Goal: Task Accomplishment & Management: Use online tool/utility

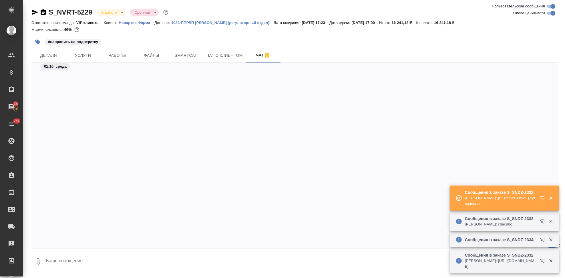
scroll to position [18109, 0]
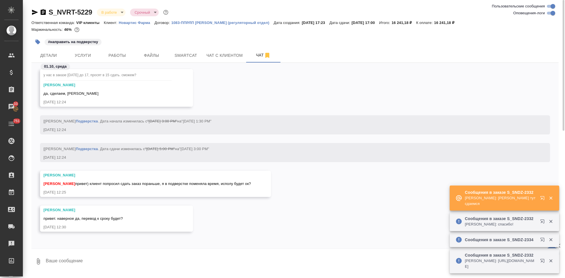
click at [272, 206] on div "Заборова Александра привет. наверное да, перевод к сроку будет? 01.10.25, 12:30" at bounding box center [294, 223] width 527 height 35
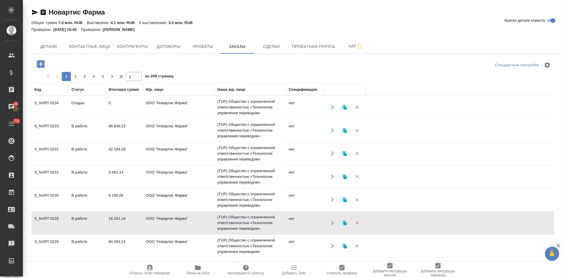
click at [87, 102] on td "Создан" at bounding box center [87, 107] width 37 height 20
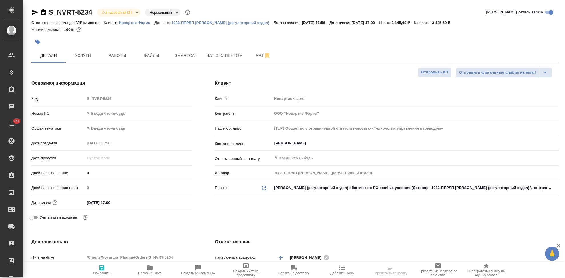
select select "RU"
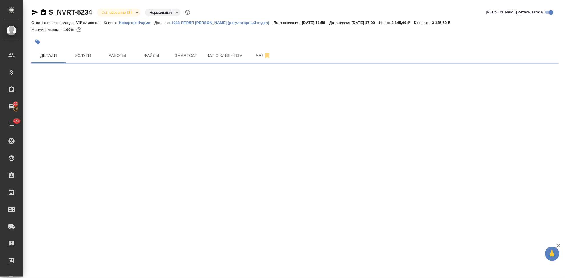
select select "RU"
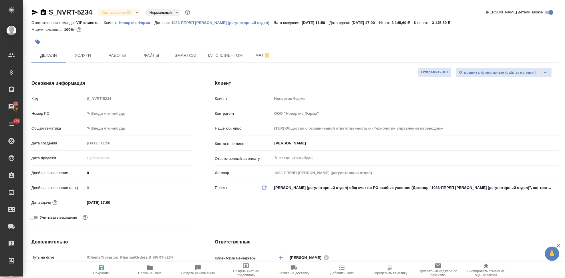
type textarea "x"
click at [136, 12] on body "🙏 .cls-1 fill:#fff; AWATERA Kabargina Anna Клиенты Спецификации Заказы 33 Чаты …" at bounding box center [282, 139] width 565 height 278
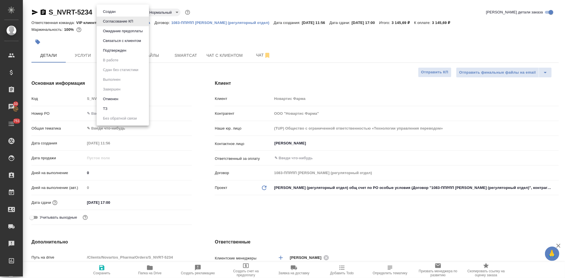
click at [128, 49] on li "Подтвержден" at bounding box center [123, 51] width 52 height 10
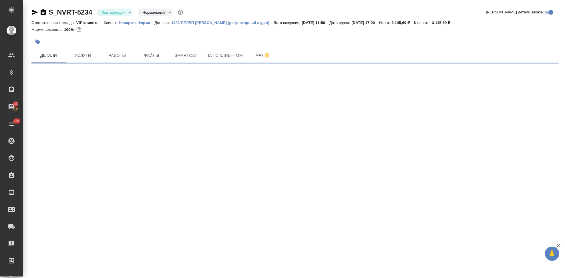
select select "RU"
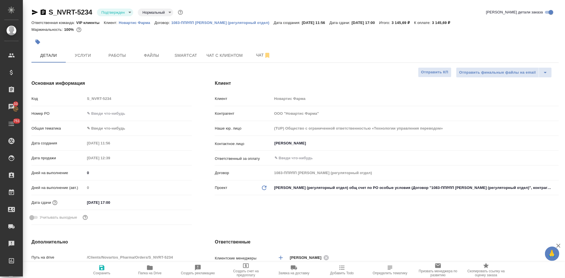
click at [253, 58] on span "Чат" at bounding box center [263, 55] width 27 height 7
type textarea "x"
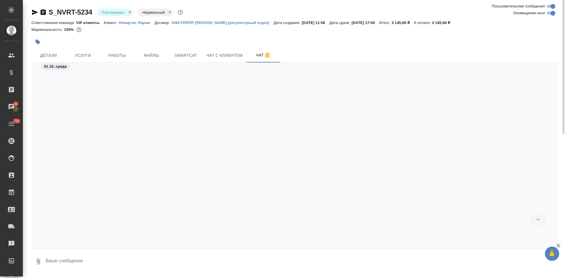
click at [126, 262] on textarea at bounding box center [301, 261] width 513 height 19
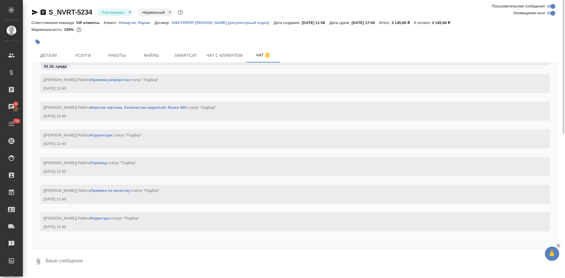
type textarea """
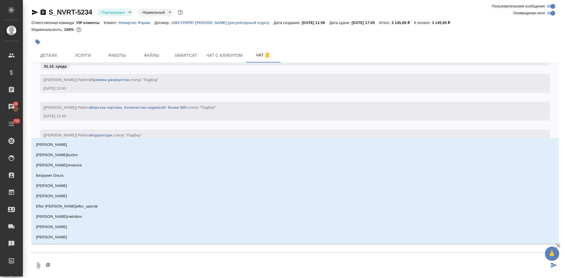
type textarea "@г"
type input "г"
type textarea "@гр"
type input "гр"
type textarea "@гра"
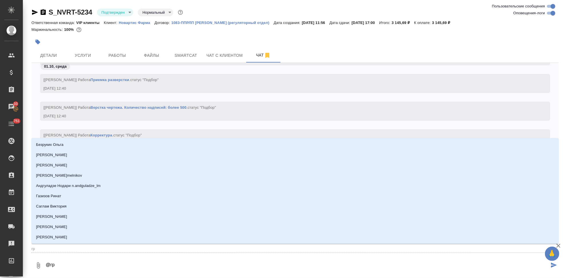
type input "гра"
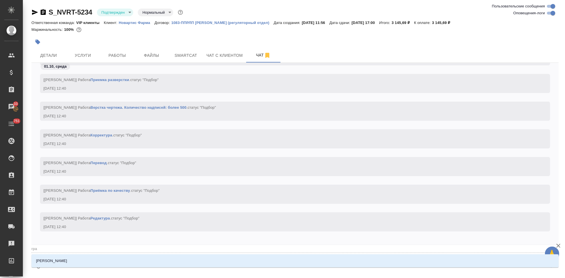
type textarea "@граб"
type input "граб"
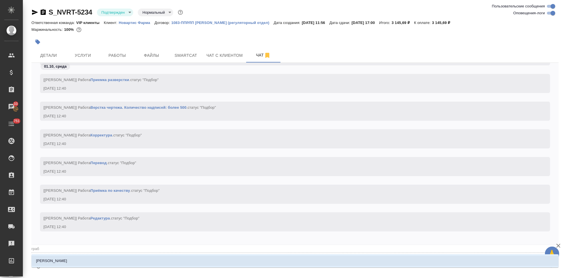
click at [155, 260] on li "[PERSON_NAME]" at bounding box center [294, 261] width 527 height 10
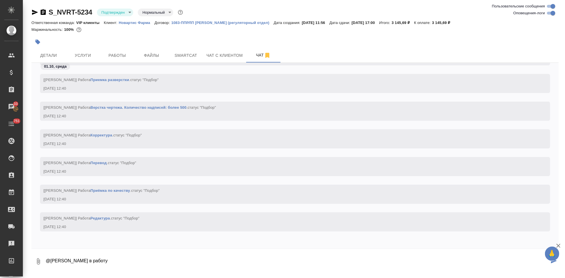
type textarea "@Грабко Мария в работу"
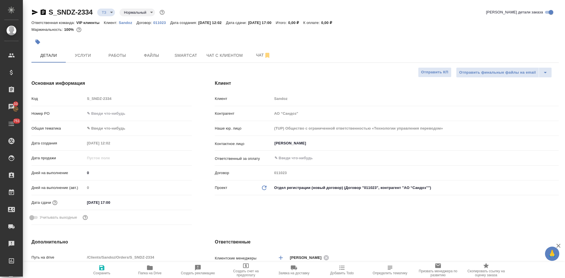
select select "RU"
click at [86, 58] on span "Услуги" at bounding box center [82, 55] width 27 height 7
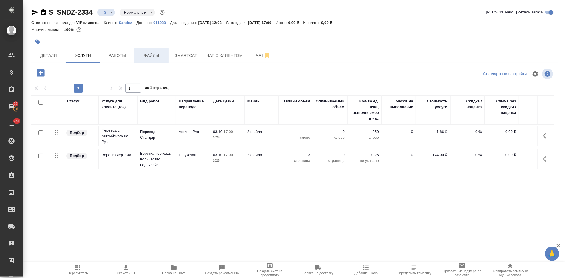
click at [160, 56] on span "Файлы" at bounding box center [151, 55] width 27 height 7
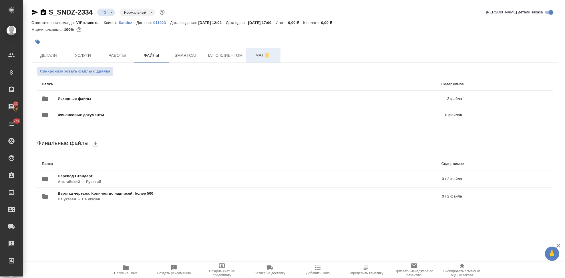
click at [256, 57] on span "Чат" at bounding box center [263, 55] width 27 height 7
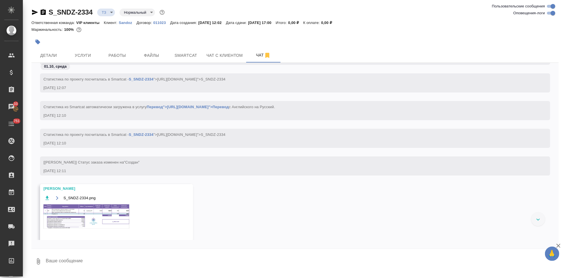
scroll to position [269, 0]
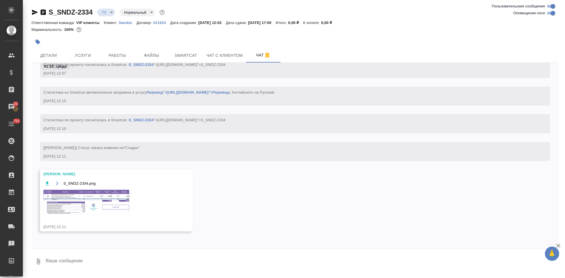
click at [102, 203] on img at bounding box center [86, 202] width 86 height 24
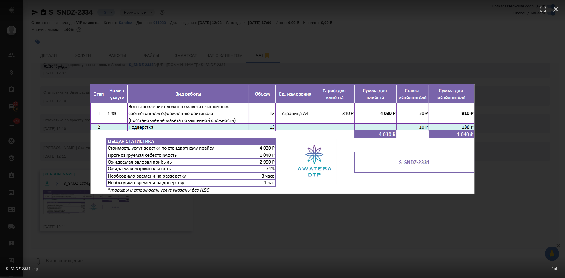
click at [284, 213] on div "S_SNDZ-2334.png 1 of 1" at bounding box center [282, 139] width 565 height 278
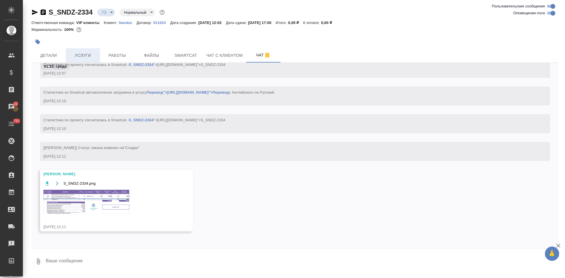
click at [82, 57] on span "Услуги" at bounding box center [82, 55] width 27 height 7
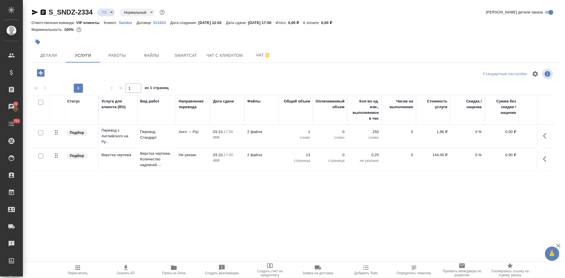
click at [543, 135] on icon "button" at bounding box center [546, 136] width 7 height 7
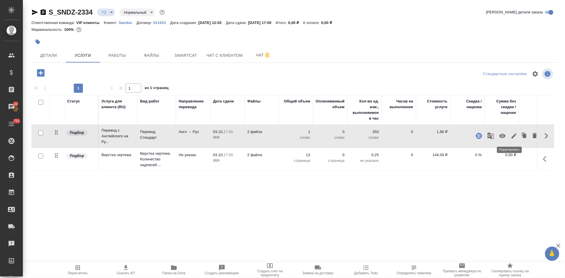
click at [511, 135] on icon "button" at bounding box center [514, 136] width 7 height 7
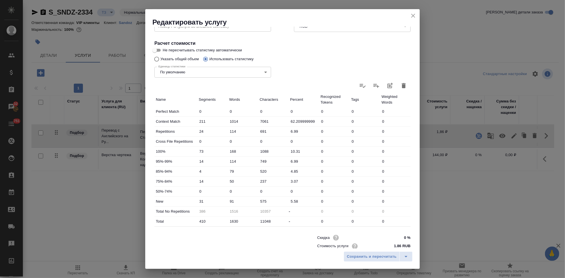
scroll to position [111, 0]
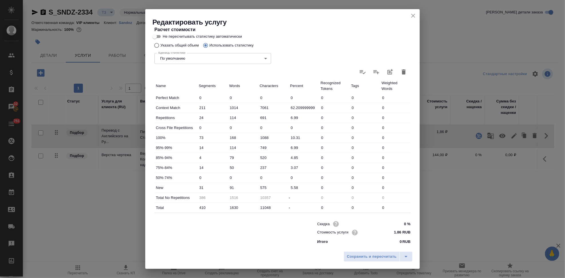
click at [231, 185] on input "91" at bounding box center [243, 188] width 31 height 8
type input "131"
click at [407, 258] on icon "split button" at bounding box center [405, 257] width 7 height 7
click at [377, 242] on li "Сохранить" at bounding box center [378, 244] width 69 height 9
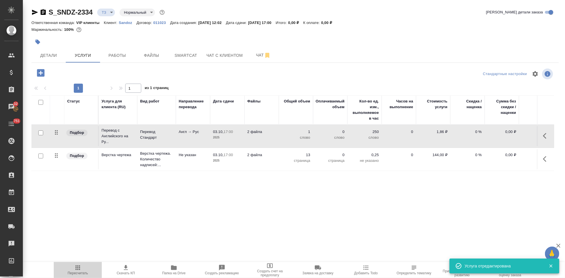
click at [75, 267] on icon "button" at bounding box center [77, 268] width 7 height 7
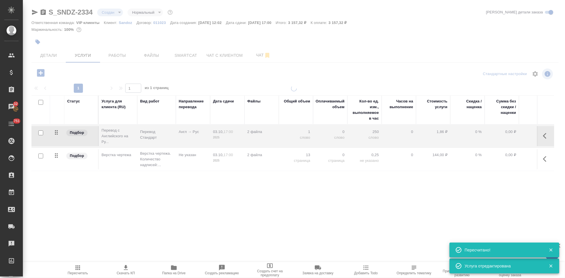
type input "new"
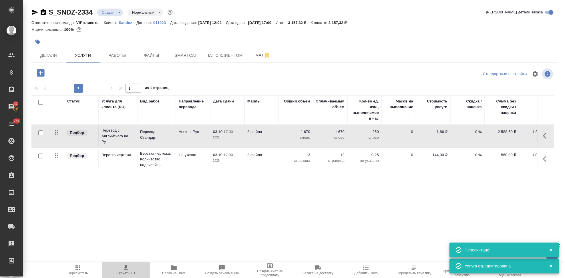
click at [126, 272] on span "Скачать КП" at bounding box center [126, 274] width 18 height 4
click at [120, 11] on body "🙏 .cls-1 fill:#fff; AWATERA Kabargina Anna Клиенты Спецификации Заказы 32 Чаты …" at bounding box center [282, 139] width 565 height 278
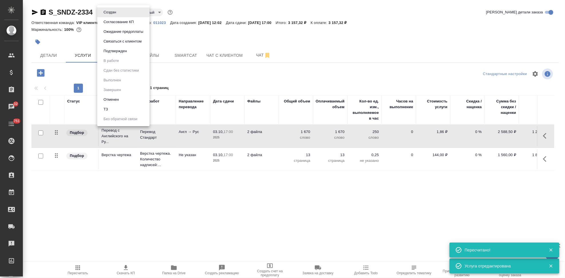
click at [115, 49] on button "Подтвержден" at bounding box center [115, 51] width 27 height 6
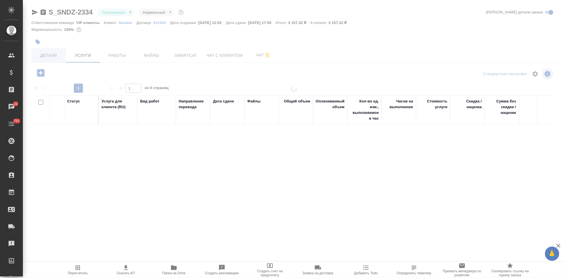
click at [56, 58] on span "Детали" at bounding box center [48, 55] width 27 height 7
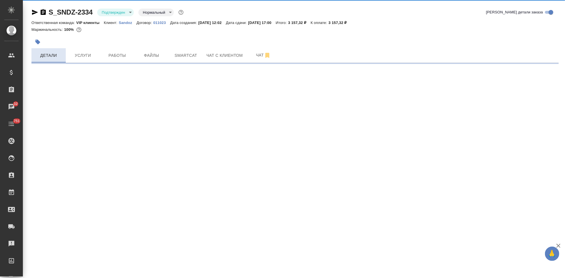
select select "RU"
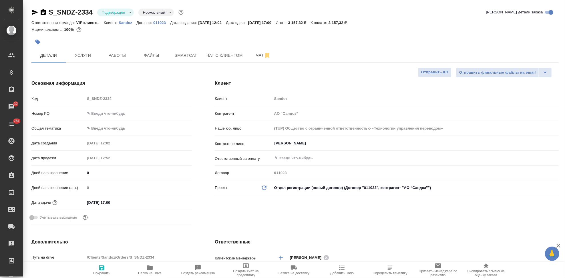
type textarea "x"
click at [259, 63] on button "Чат" at bounding box center [263, 55] width 34 height 14
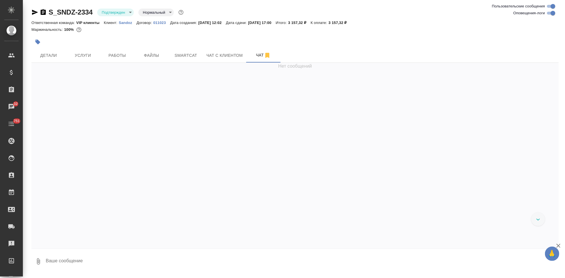
click at [124, 262] on textarea at bounding box center [301, 261] width 513 height 19
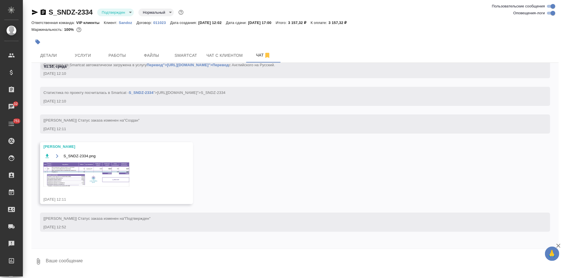
type textarea """
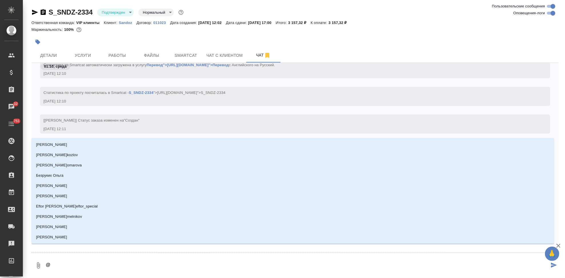
type textarea "@г"
type input "г"
type textarea "@го"
type input "го"
type textarea "@гор"
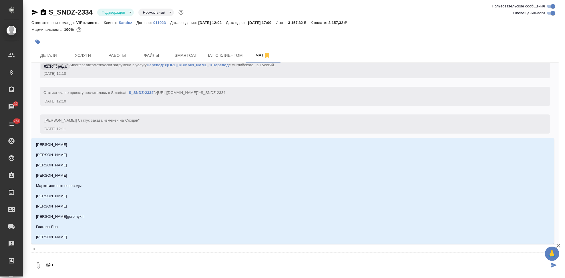
type input "гор"
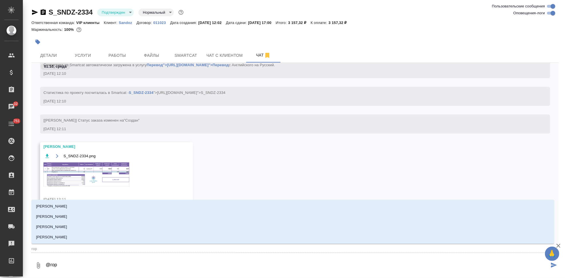
type textarea "@горш"
type input "горш"
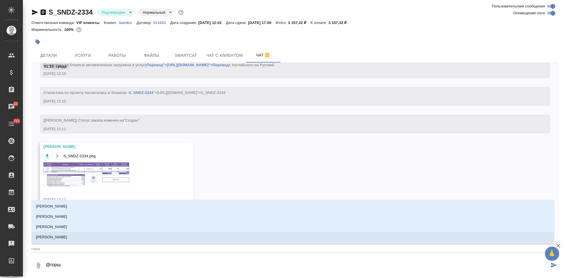
click at [202, 235] on li "Горшкова Валентина" at bounding box center [292, 237] width 523 height 10
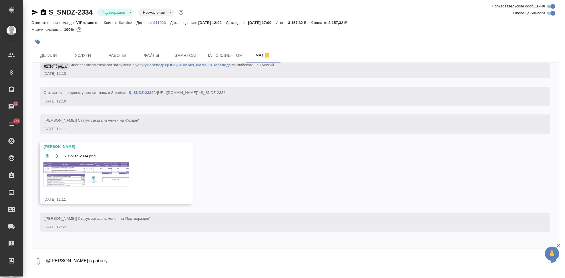
type textarea "@Горшкова Валентина в работу"
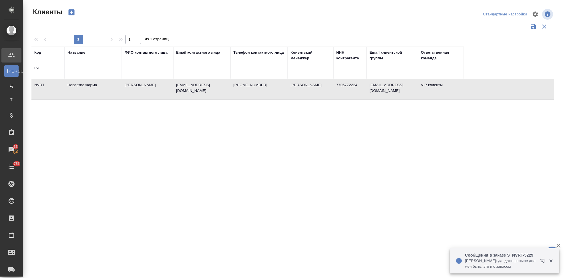
select select "RU"
click at [50, 66] on input "nvrt" at bounding box center [47, 68] width 27 height 7
type input "n"
type input "gnrm"
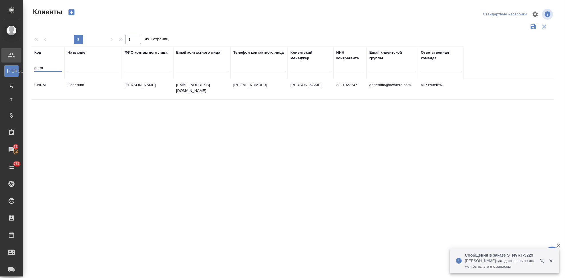
click at [119, 88] on td "Generium" at bounding box center [93, 89] width 57 height 20
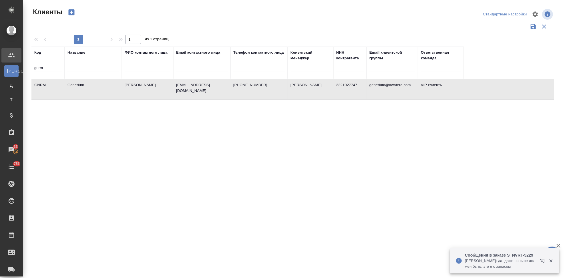
click at [119, 88] on td "Generium" at bounding box center [93, 89] width 57 height 20
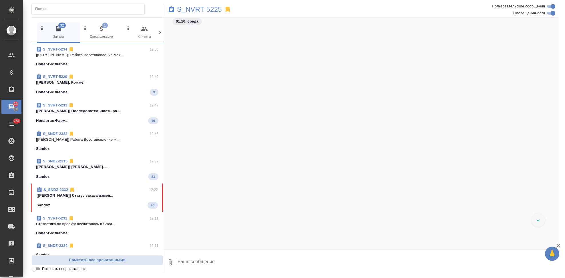
click at [109, 200] on span "S_SNDZ-2332 12:22 [[PERSON_NAME]] Статус заказа измен... Sandoz 46" at bounding box center [97, 198] width 121 height 22
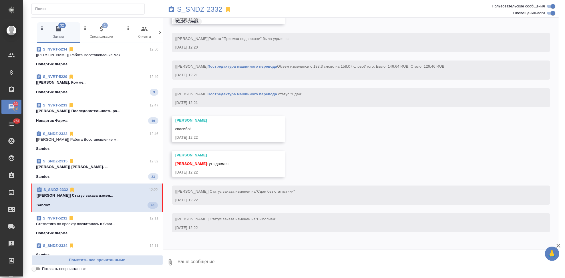
scroll to position [26918, 0]
click at [218, 257] on textarea at bounding box center [368, 262] width 382 height 19
type textarea "c"
type textarea "спасибо"
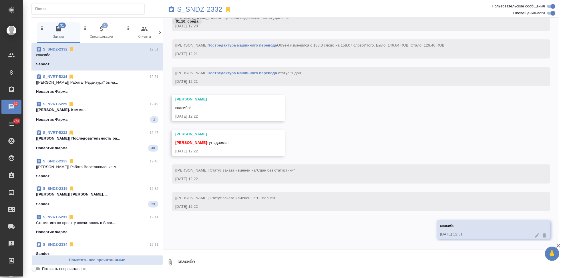
scroll to position [21925, 0]
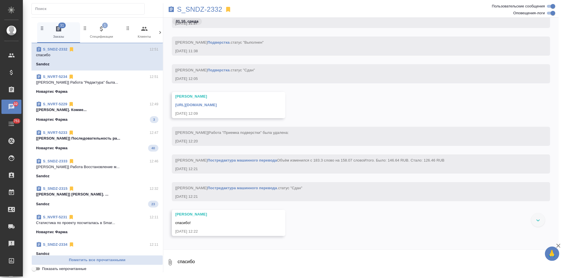
click at [217, 104] on link "https://drive.awatera.com/apps/files/files/10539821?dir=/Shares/Sandoz/Orders/S…" at bounding box center [195, 105] width 41 height 4
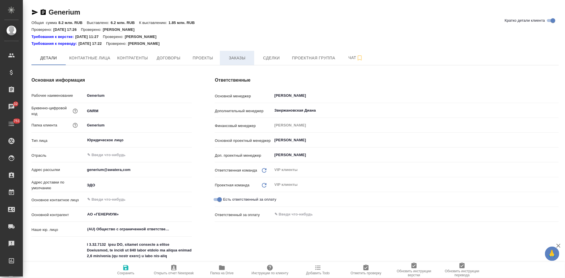
click at [232, 62] on button "Заказы" at bounding box center [237, 58] width 34 height 14
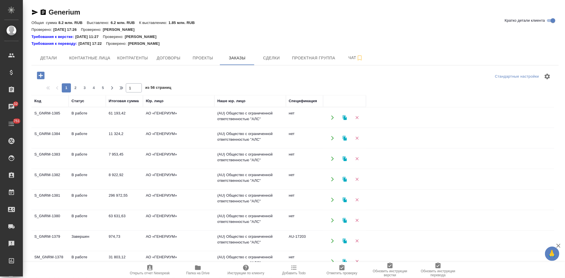
click at [40, 77] on icon "button" at bounding box center [40, 75] width 7 height 7
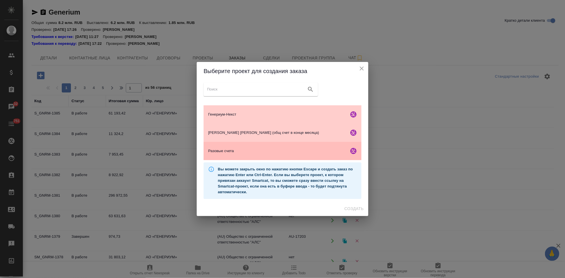
click at [223, 154] on span "Разовые счета" at bounding box center [277, 151] width 138 height 6
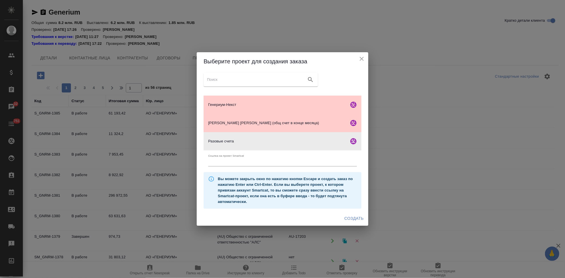
click at [349, 216] on span "Создать" at bounding box center [353, 218] width 19 height 7
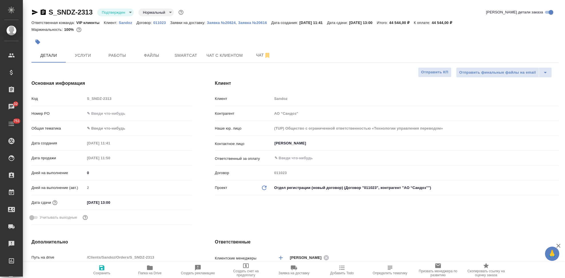
select select "RU"
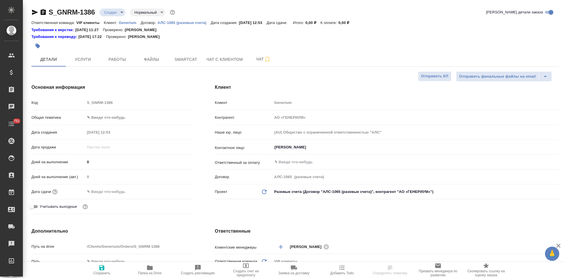
select select "RU"
click at [83, 103] on div "Код S_GNRM-1386" at bounding box center [111, 103] width 160 height 10
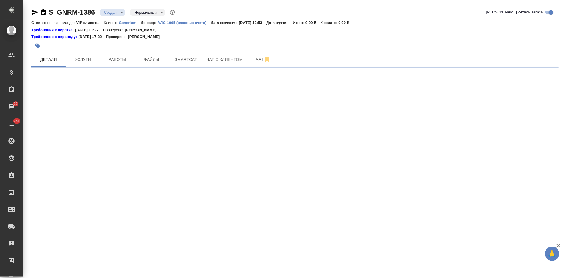
select select "RU"
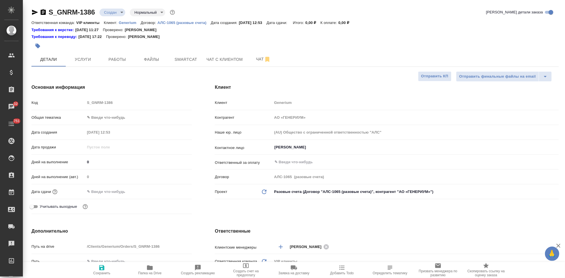
type textarea "x"
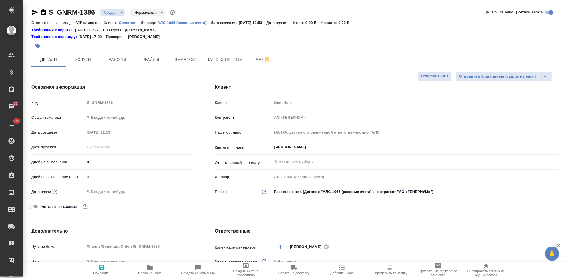
type textarea "x"
click at [148, 59] on span "Файлы" at bounding box center [151, 59] width 27 height 7
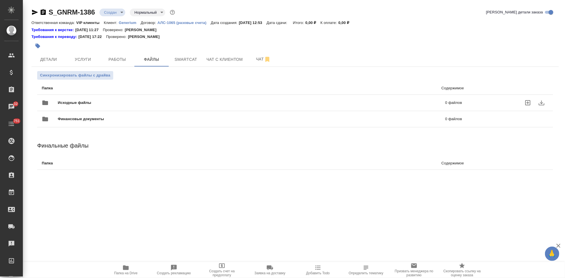
click at [528, 100] on icon "uploadFiles" at bounding box center [527, 102] width 7 height 7
click at [0, 0] on input "uploadFiles" at bounding box center [0, 0] width 0 height 0
click at [123, 13] on body "🙏 .cls-1 fill:#fff; AWATERA Kabargina Anna Клиенты Спецификации Заказы 32 Чаты …" at bounding box center [282, 139] width 565 height 278
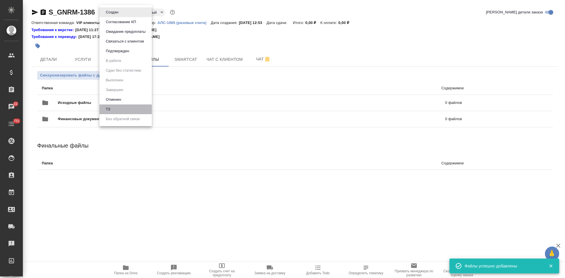
click at [115, 106] on li "ТЗ" at bounding box center [125, 110] width 52 height 10
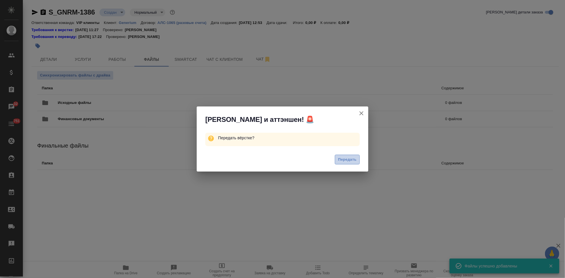
click at [353, 157] on span "Передать" at bounding box center [347, 160] width 19 height 7
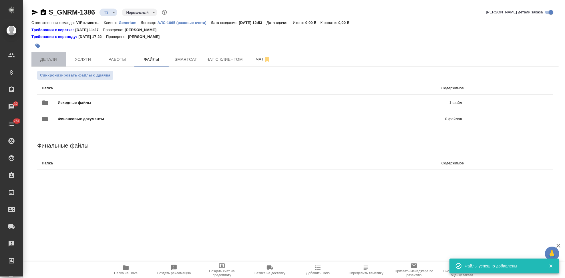
click at [54, 62] on span "Детали" at bounding box center [48, 59] width 27 height 7
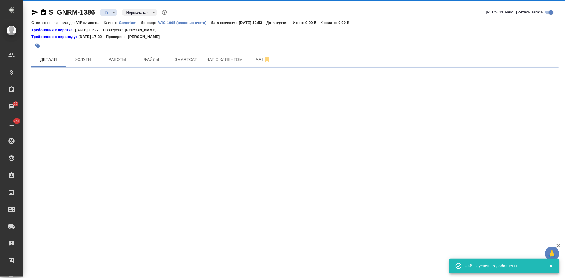
select select "RU"
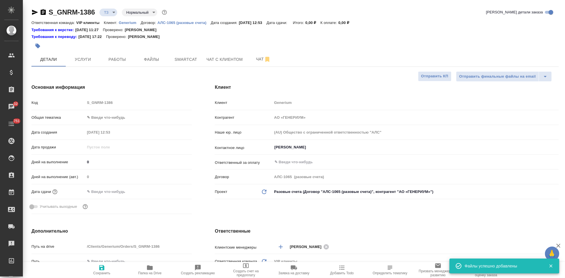
type textarea "x"
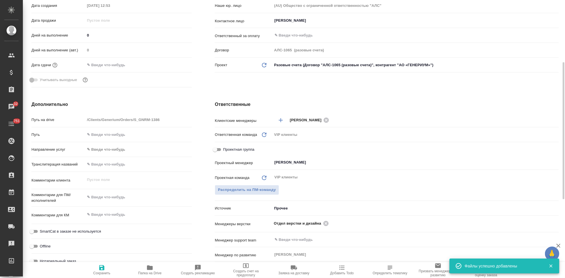
scroll to position [159, 0]
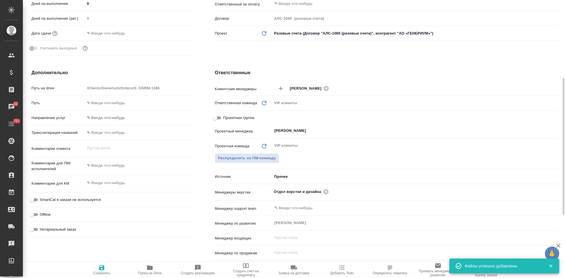
type textarea "x"
click at [107, 163] on textarea at bounding box center [138, 166] width 107 height 10
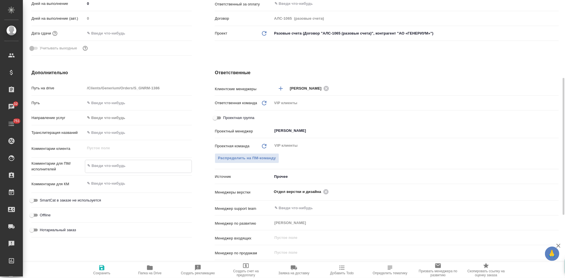
paste textarea "Просим Вас взять в перевод с русского на английский язык документ во вложении. …"
type textarea "Просим Вас взять в перевод с русского на английский язык документ во вложении. …"
type textarea "x"
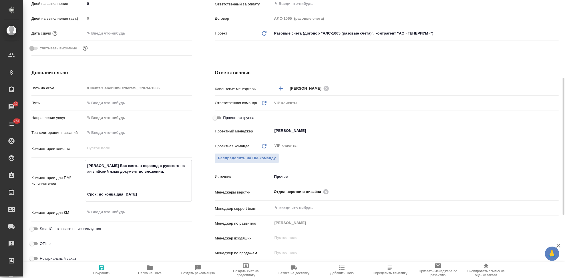
type textarea "Просим Вас взять в перевод с русского на английский язык документ во вложении. …"
type textarea "x"
click at [106, 268] on span "Сохранить" at bounding box center [101, 270] width 41 height 11
type textarea "x"
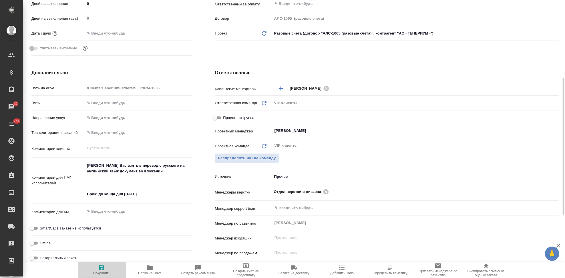
type textarea "x"
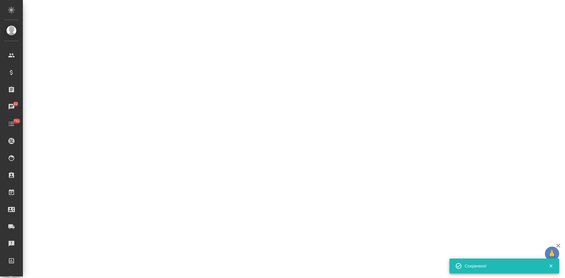
select select "RU"
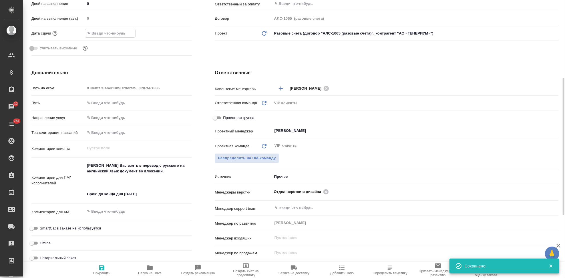
click at [115, 30] on input "text" at bounding box center [110, 33] width 50 height 8
click at [175, 35] on icon "button" at bounding box center [175, 33] width 5 height 6
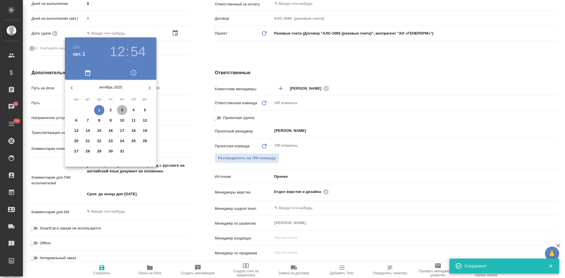
click at [121, 108] on p "3" at bounding box center [122, 110] width 2 height 6
type input "03.10.2025 12:54"
type textarea "x"
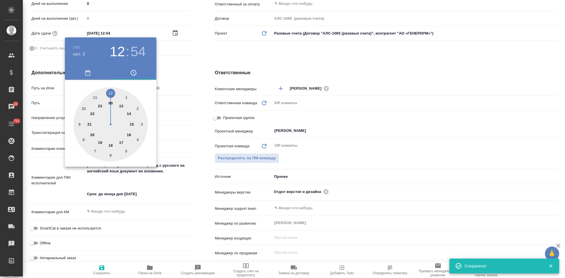
click at [111, 143] on div at bounding box center [110, 124] width 74 height 74
type input "03.10.2025 18:54"
type textarea "x"
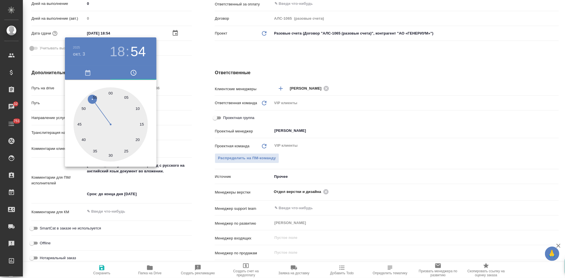
click at [112, 92] on div at bounding box center [110, 124] width 74 height 74
type input "03.10.2025 18:00"
type textarea "x"
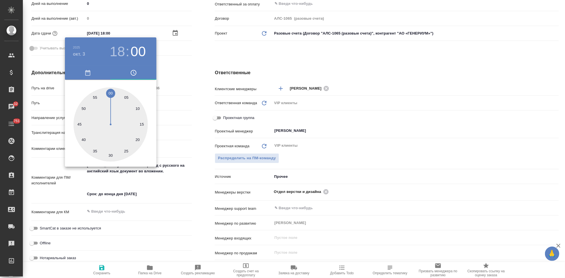
type textarea "x"
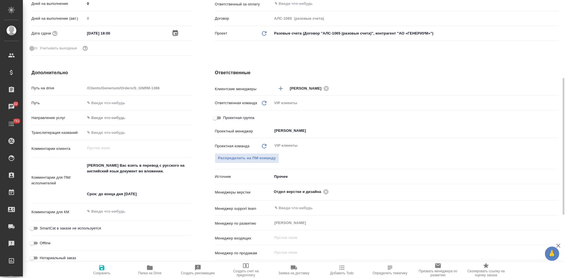
click at [99, 269] on icon "button" at bounding box center [101, 268] width 5 height 5
type textarea "x"
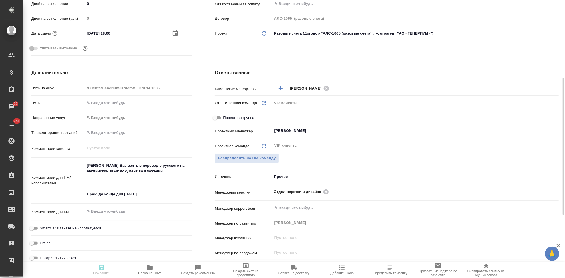
type textarea "x"
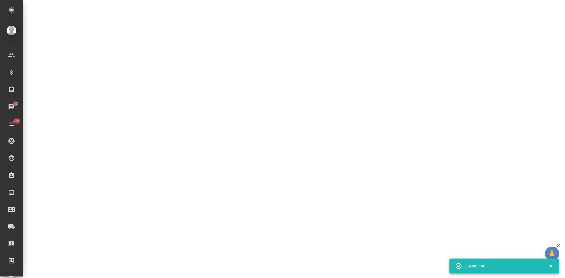
select select "RU"
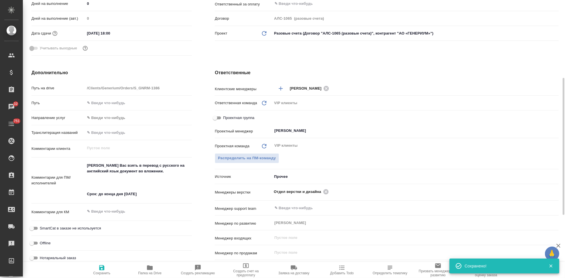
type textarea "x"
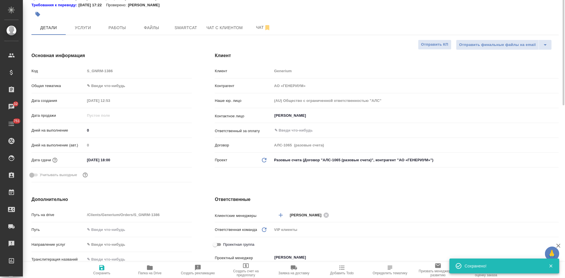
scroll to position [0, 0]
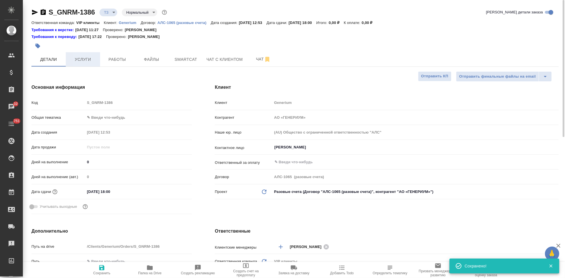
click at [97, 60] on button "Услуги" at bounding box center [83, 59] width 34 height 14
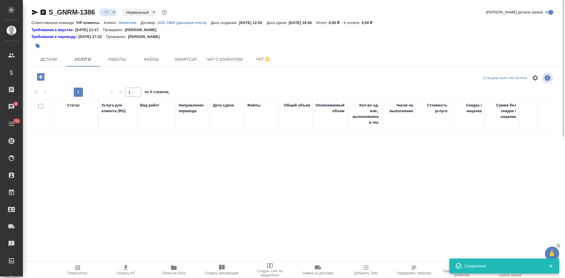
click at [45, 76] on icon "button" at bounding box center [41, 77] width 10 height 10
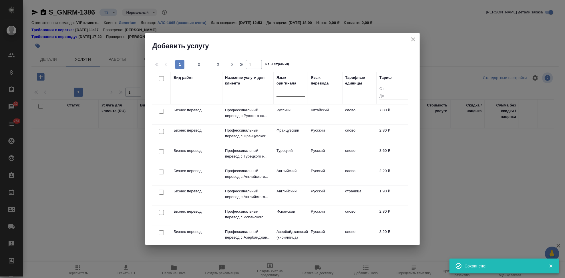
click at [289, 91] on div at bounding box center [290, 91] width 29 height 8
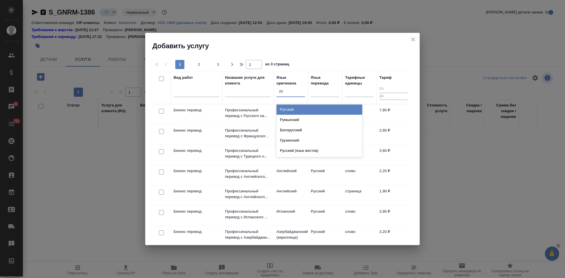
type input "рус"
click at [293, 111] on div "Русский" at bounding box center [319, 110] width 86 height 10
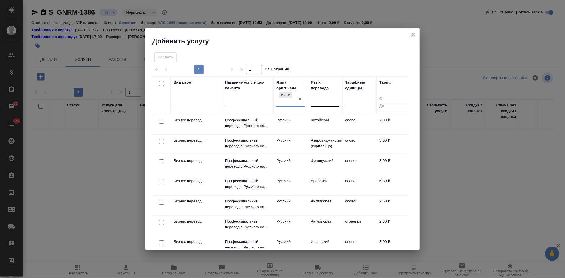
click at [318, 103] on div at bounding box center [325, 101] width 29 height 8
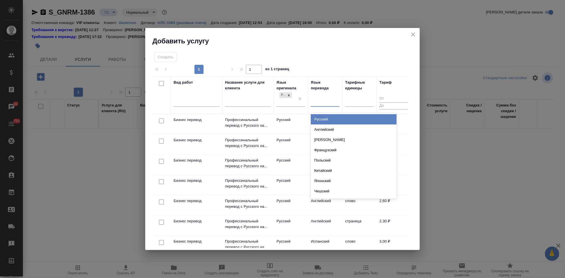
type input "а"
click at [332, 119] on div "Английский" at bounding box center [354, 119] width 86 height 10
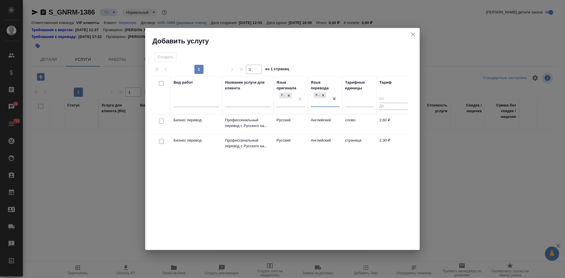
click at [316, 121] on td "Английский" at bounding box center [325, 125] width 34 height 20
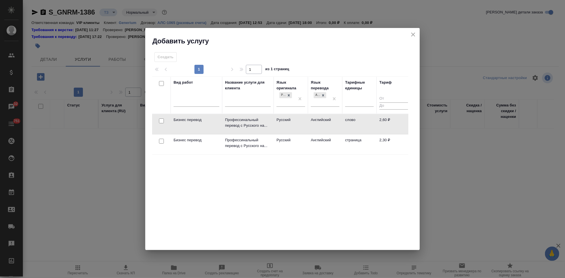
click at [316, 121] on td "Английский" at bounding box center [325, 124] width 34 height 20
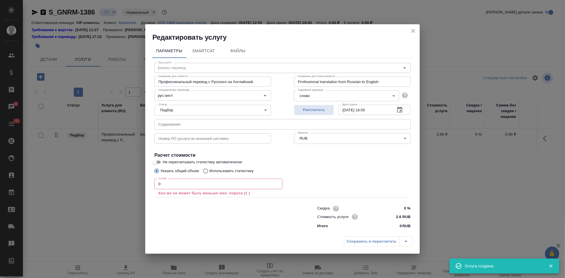
click at [170, 187] on input "0" at bounding box center [218, 184] width 128 height 10
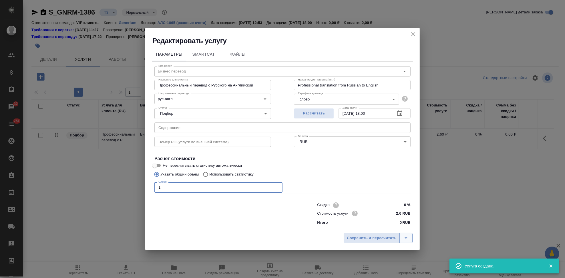
type input "1"
click at [404, 238] on icon "split button" at bounding box center [405, 238] width 7 height 7
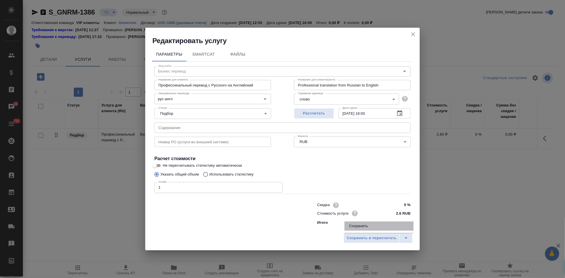
click at [376, 228] on li "Сохранить" at bounding box center [378, 226] width 69 height 9
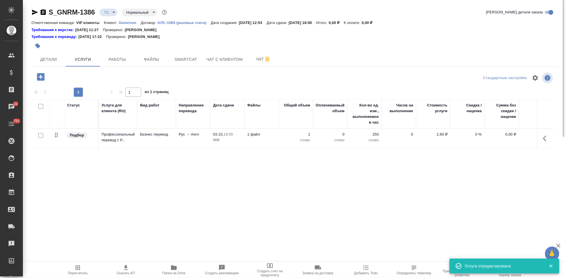
click at [41, 137] on input "checkbox" at bounding box center [40, 135] width 5 height 5
checkbox input "true"
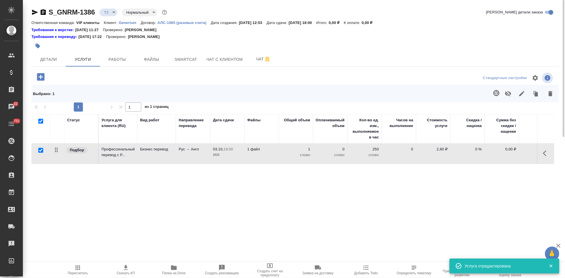
click at [493, 96] on icon "button" at bounding box center [496, 93] width 7 height 7
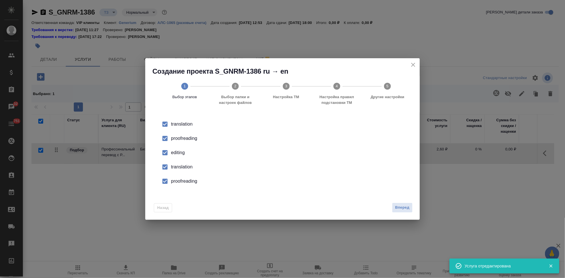
click at [165, 156] on input "checkbox" at bounding box center [165, 153] width 12 height 12
click at [168, 169] on input "checkbox" at bounding box center [165, 167] width 12 height 12
click at [165, 184] on input "checkbox" at bounding box center [165, 182] width 12 height 12
click at [404, 206] on span "Вперед" at bounding box center [402, 208] width 14 height 7
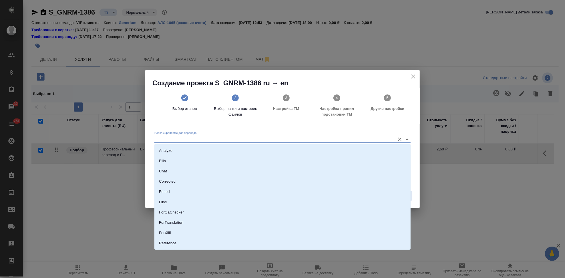
click at [361, 138] on input "Папка с файлами для перевода" at bounding box center [273, 139] width 238 height 7
click at [199, 224] on li "Source" at bounding box center [282, 224] width 256 height 10
type input "Source"
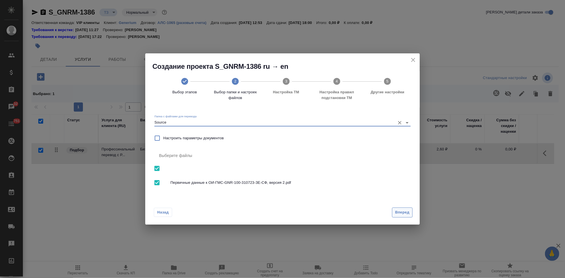
click at [397, 214] on span "Вперед" at bounding box center [402, 213] width 14 height 7
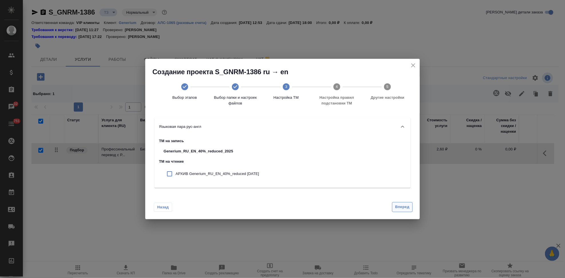
click at [400, 207] on span "Вперед" at bounding box center [402, 207] width 14 height 7
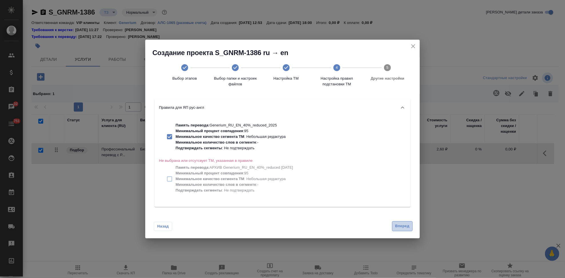
click at [398, 226] on span "Вперед" at bounding box center [402, 226] width 14 height 7
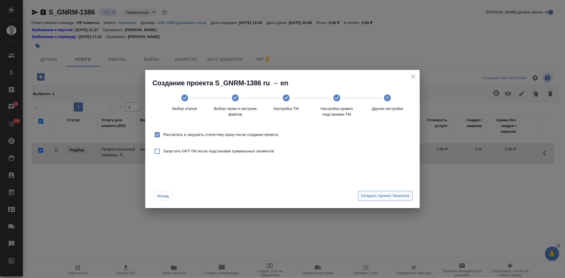
click at [401, 198] on span "Создать проект Smartcat" at bounding box center [385, 196] width 48 height 7
